Goal: Task Accomplishment & Management: Manage account settings

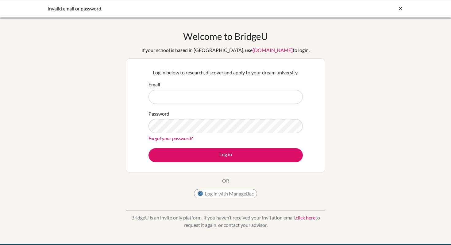
type input "[EMAIL_ADDRESS][PERSON_NAME][DOMAIN_NAME]"
click at [228, 193] on button "Log in with ManageBac" at bounding box center [225, 193] width 63 height 9
click at [401, 9] on icon at bounding box center [400, 9] width 6 height 6
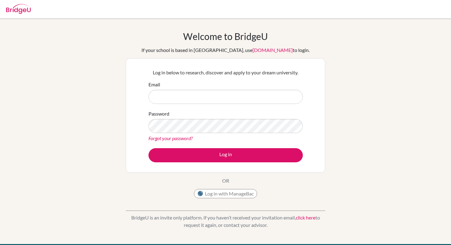
type input "[EMAIL_ADDRESS][PERSON_NAME][DOMAIN_NAME]"
click at [239, 193] on button "Log in with ManageBac" at bounding box center [225, 193] width 63 height 9
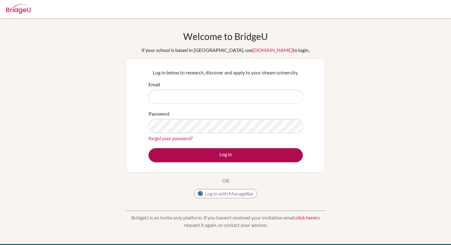
type input "[EMAIL_ADDRESS][PERSON_NAME][DOMAIN_NAME]"
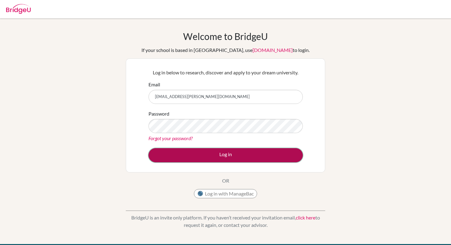
click at [209, 157] on button "Log in" at bounding box center [225, 155] width 154 height 14
